Goal: Task Accomplishment & Management: Complete application form

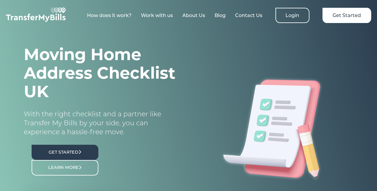
click at [69, 155] on link "Get Started" at bounding box center [65, 151] width 67 height 15
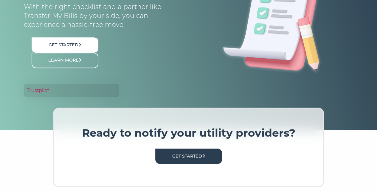
scroll to position [98, 0]
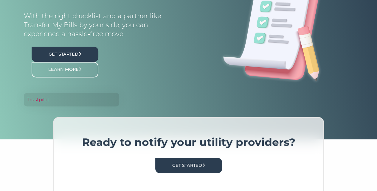
click at [76, 61] on link "Get Started" at bounding box center [65, 54] width 67 height 15
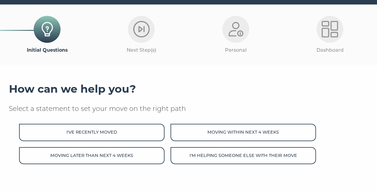
scroll to position [23, 0]
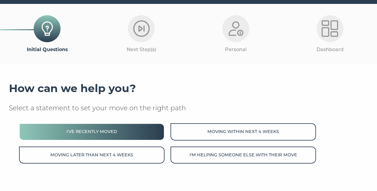
click at [93, 131] on button "I've recently moved" at bounding box center [92, 131] width 146 height 17
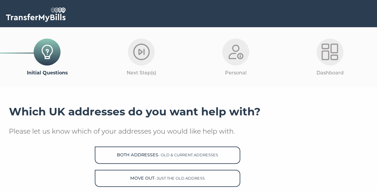
scroll to position [97, 0]
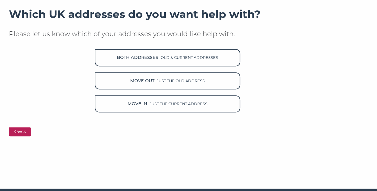
click at [16, 134] on button "Back" at bounding box center [20, 131] width 22 height 9
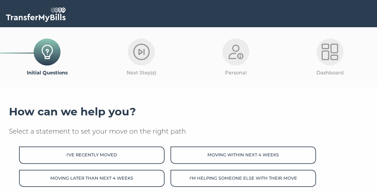
click at [142, 56] on img at bounding box center [141, 52] width 16 height 16
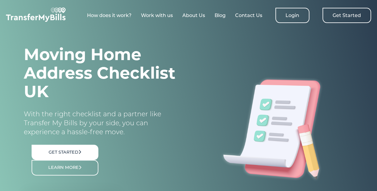
click at [349, 15] on link "Get Started" at bounding box center [347, 15] width 49 height 15
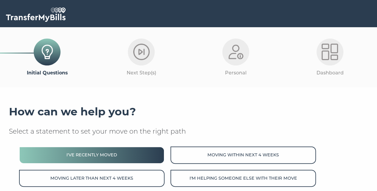
click at [129, 148] on button "I've recently moved" at bounding box center [92, 154] width 146 height 17
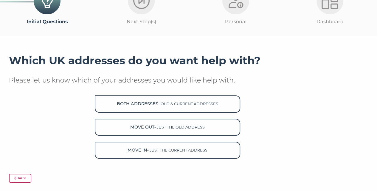
scroll to position [54, 0]
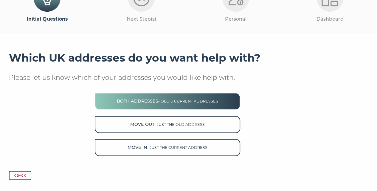
click at [196, 99] on button "Both Addresses - old & current addresses" at bounding box center [168, 100] width 146 height 17
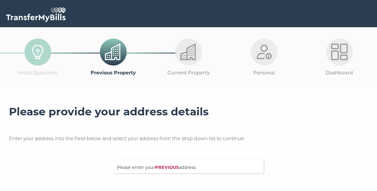
scroll to position [69, 0]
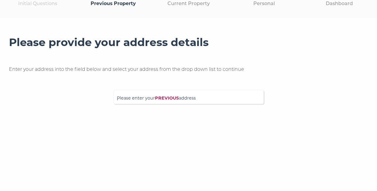
click at [158, 99] on strong "PREVIOUS" at bounding box center [167, 97] width 24 height 5
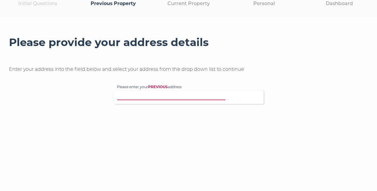
click at [158, 99] on input "Please enter your PREVIOUS address" at bounding box center [181, 96] width 128 height 6
type input "8 upper ryle"
click at [160, 108] on p "8 Upper Ryle, Brentwood, CM14 4YG" at bounding box center [192, 108] width 138 height 7
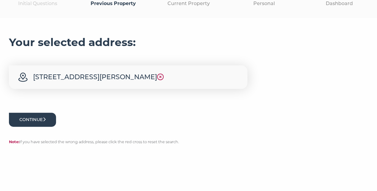
click at [38, 121] on button "Continue" at bounding box center [32, 119] width 47 height 14
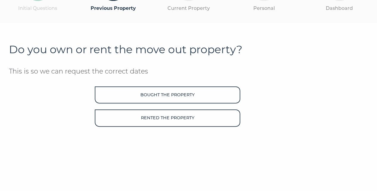
scroll to position [66, 0]
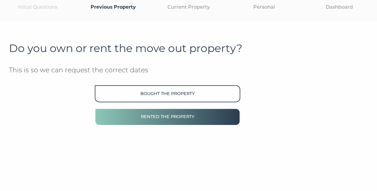
click at [178, 120] on button "Rented the property" at bounding box center [168, 116] width 146 height 17
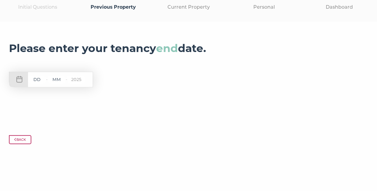
click at [38, 81] on input "text" at bounding box center [37, 79] width 18 height 7
type input "30"
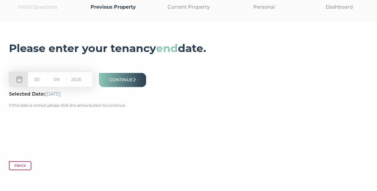
type input "09"
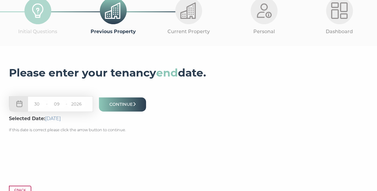
scroll to position [38, 0]
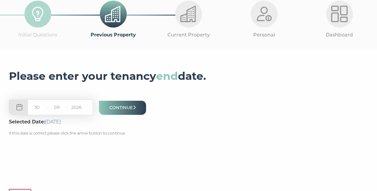
type input "2026"
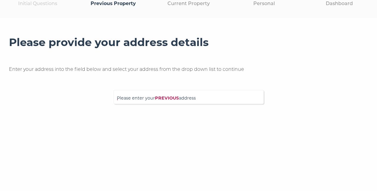
scroll to position [69, 0]
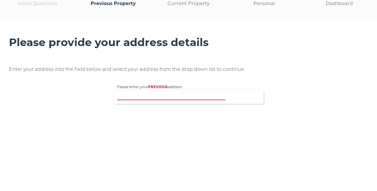
click at [163, 96] on input "Please enter your PREVIOUS address" at bounding box center [181, 96] width 128 height 6
type input "8 upper ryle"
click at [188, 108] on p "8 Upper Ryle, Brentwood, CM14 4YG" at bounding box center [192, 108] width 138 height 7
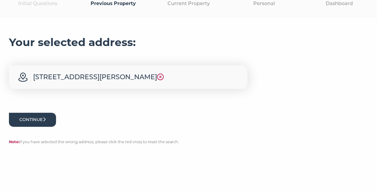
click at [42, 121] on button "Continue" at bounding box center [32, 119] width 47 height 14
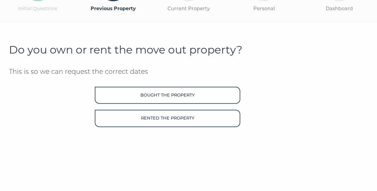
scroll to position [68, 0]
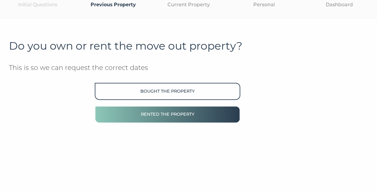
click at [212, 110] on button "Rented the property" at bounding box center [168, 114] width 146 height 17
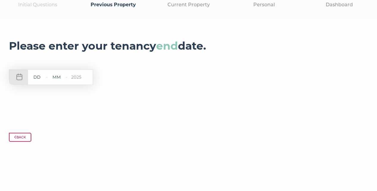
click at [34, 77] on input "text" at bounding box center [37, 76] width 18 height 7
type input "15"
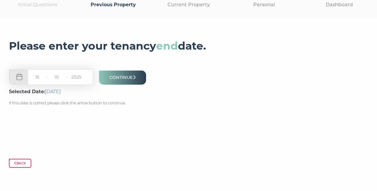
type input "10"
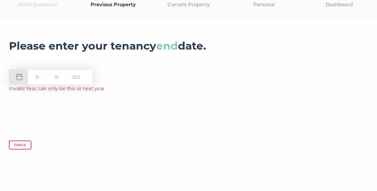
type input "2025"
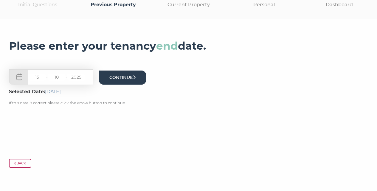
click at [122, 79] on button "Continue" at bounding box center [122, 77] width 47 height 14
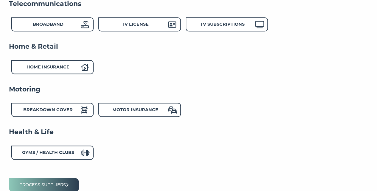
scroll to position [286, 0]
